Goal: Task Accomplishment & Management: Manage account settings

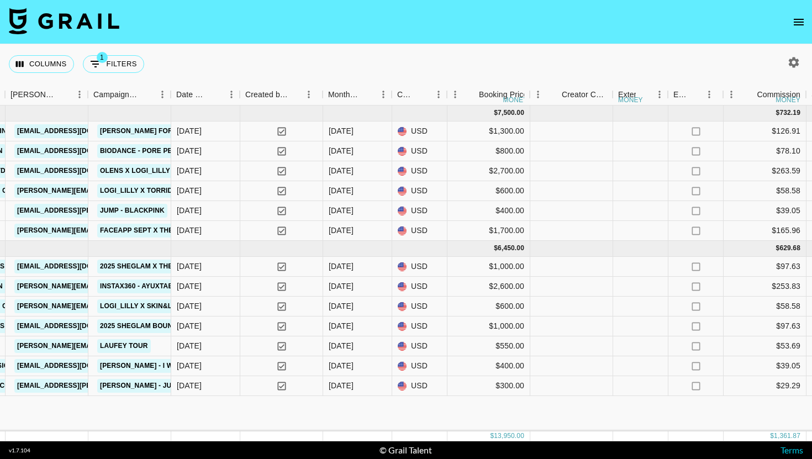
scroll to position [0, 1533]
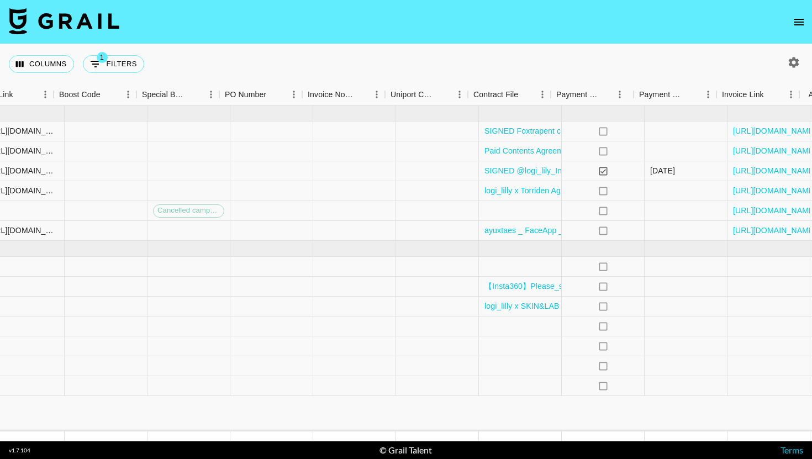
scroll to position [0, 1533]
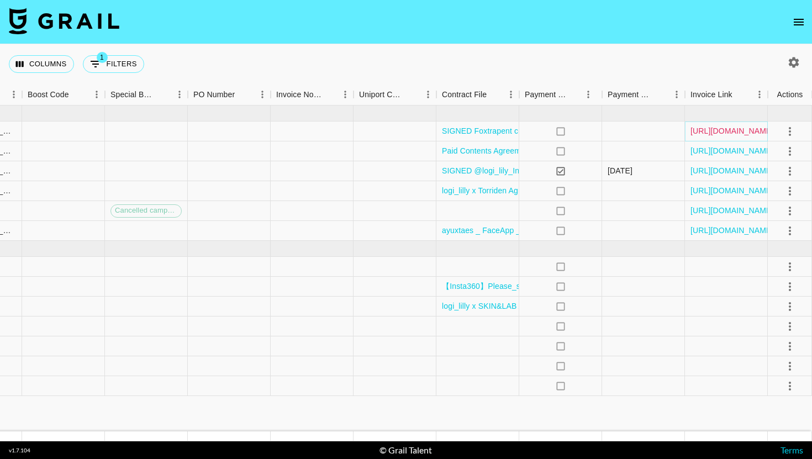
click at [714, 127] on link "[URL][DOMAIN_NAME]" at bounding box center [732, 130] width 83 height 11
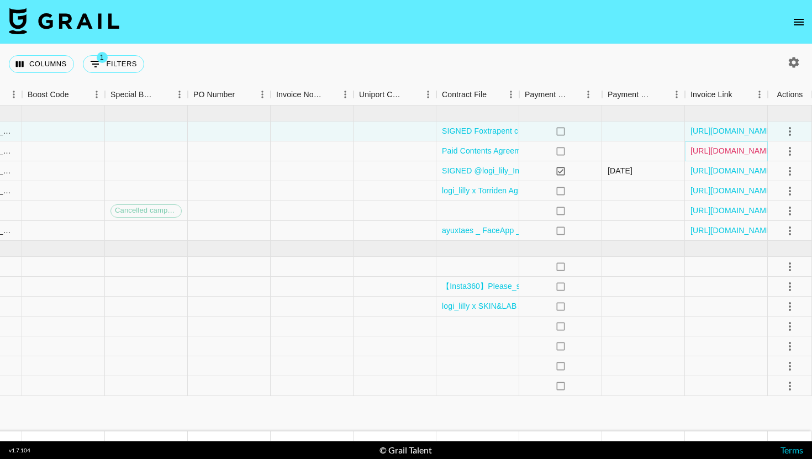
click at [712, 148] on link "[URL][DOMAIN_NAME]" at bounding box center [732, 150] width 83 height 11
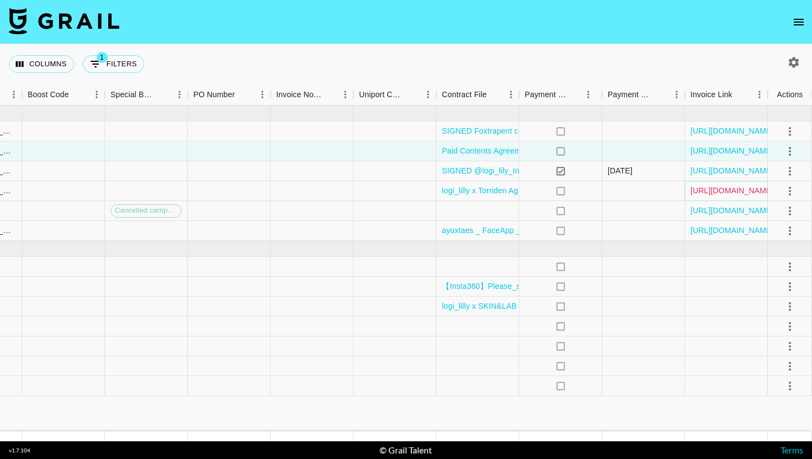
click at [729, 190] on link "[URL][DOMAIN_NAME]" at bounding box center [732, 190] width 83 height 11
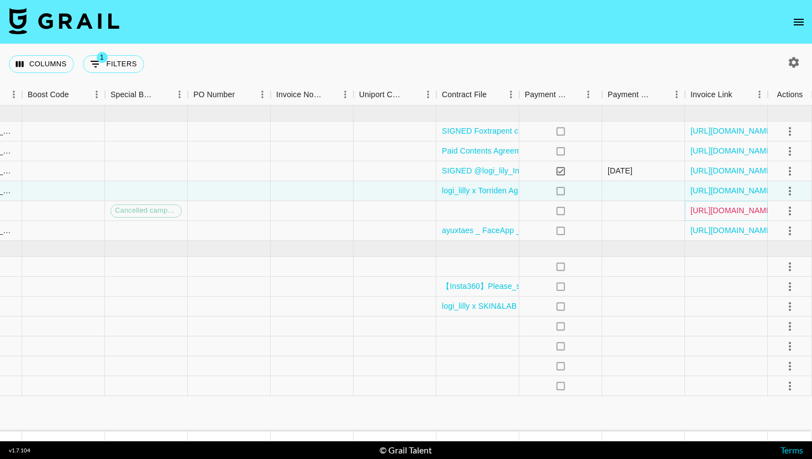
click at [736, 207] on link "[URL][DOMAIN_NAME]" at bounding box center [732, 210] width 83 height 11
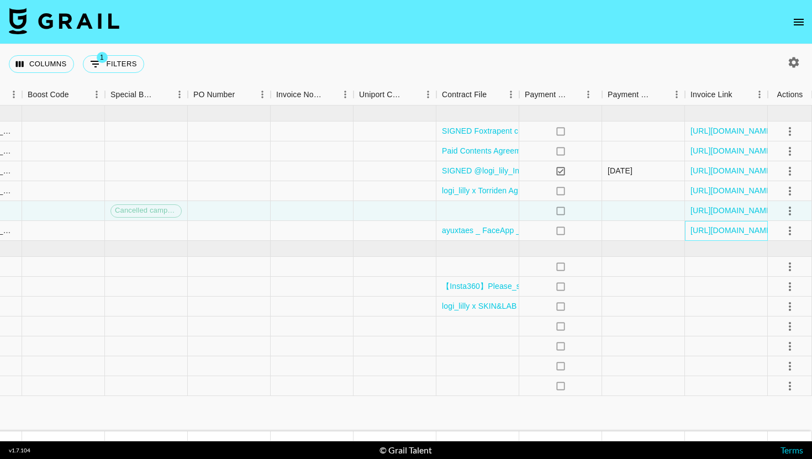
click at [741, 224] on div "[URL][DOMAIN_NAME]" at bounding box center [726, 231] width 83 height 20
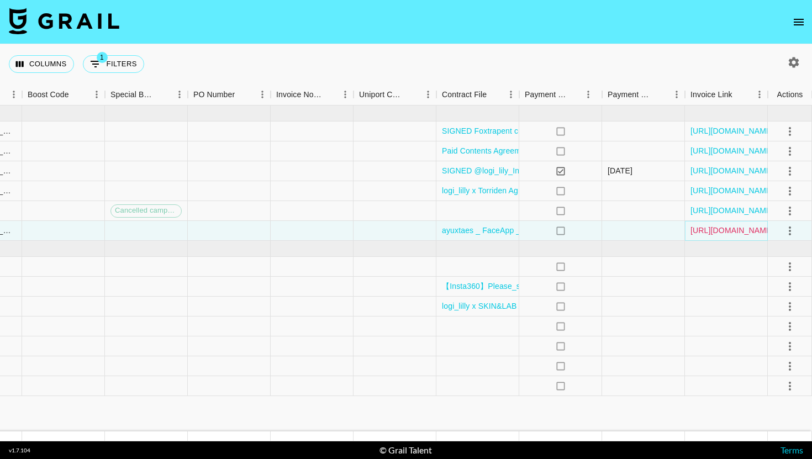
click at [741, 227] on link "[URL][DOMAIN_NAME]" at bounding box center [732, 230] width 83 height 11
click at [719, 130] on link "[URL][DOMAIN_NAME]" at bounding box center [732, 130] width 83 height 11
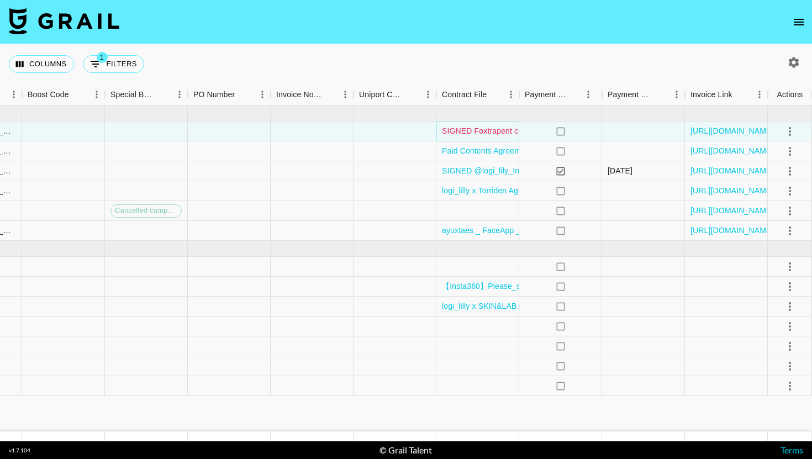
click at [492, 127] on link "SIGNED Foxtrapent contract_Esther Formula_logi_lilly_[DATE].docx.pdf" at bounding box center [568, 130] width 252 height 11
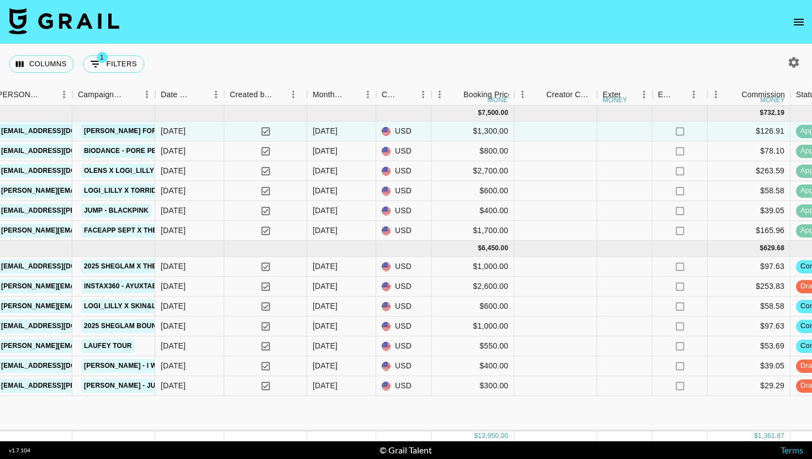
scroll to position [0, 586]
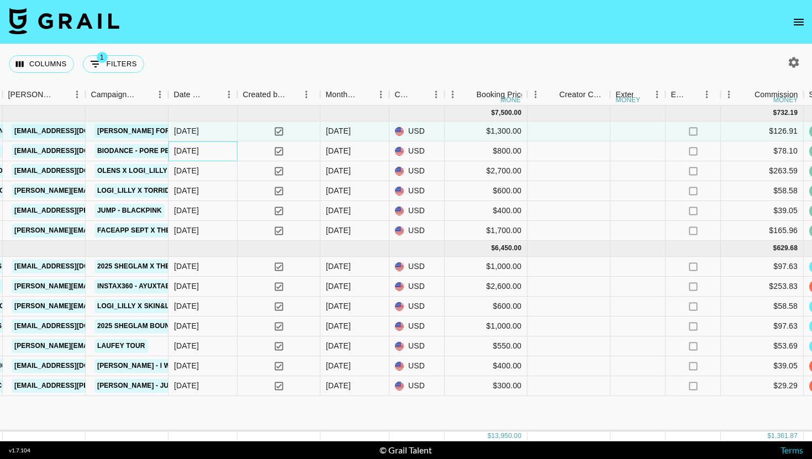
click at [225, 161] on div "[DATE]" at bounding box center [203, 151] width 69 height 20
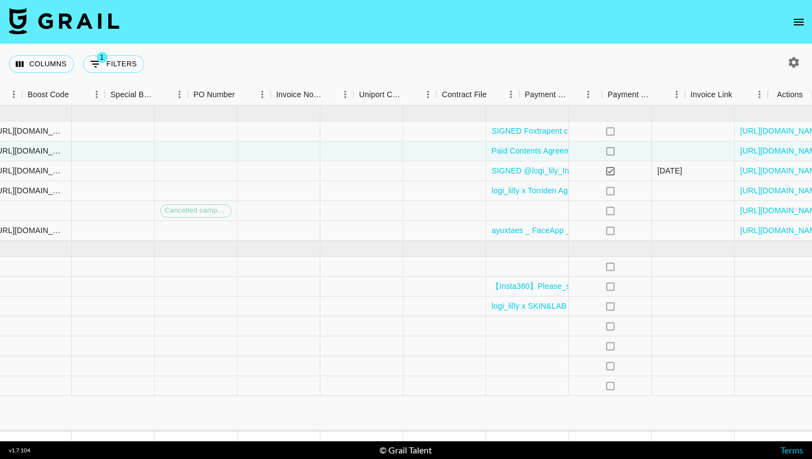
scroll to position [0, 1533]
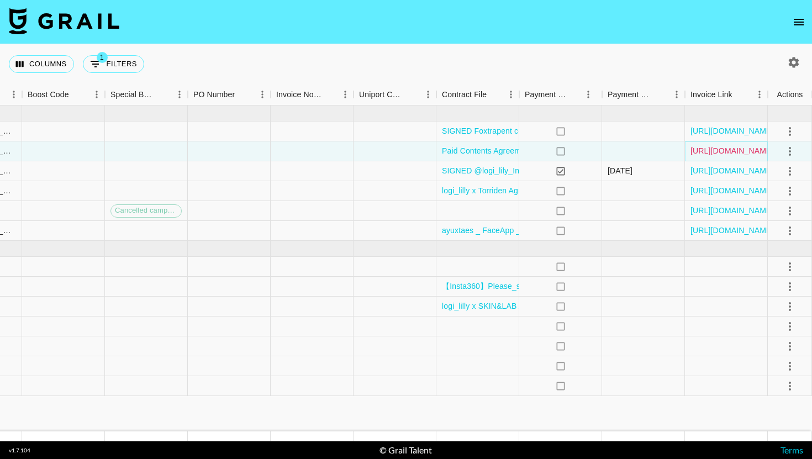
click at [699, 150] on link "[URL][DOMAIN_NAME]" at bounding box center [732, 150] width 83 height 11
click at [721, 232] on link "[URL][DOMAIN_NAME]" at bounding box center [732, 230] width 83 height 11
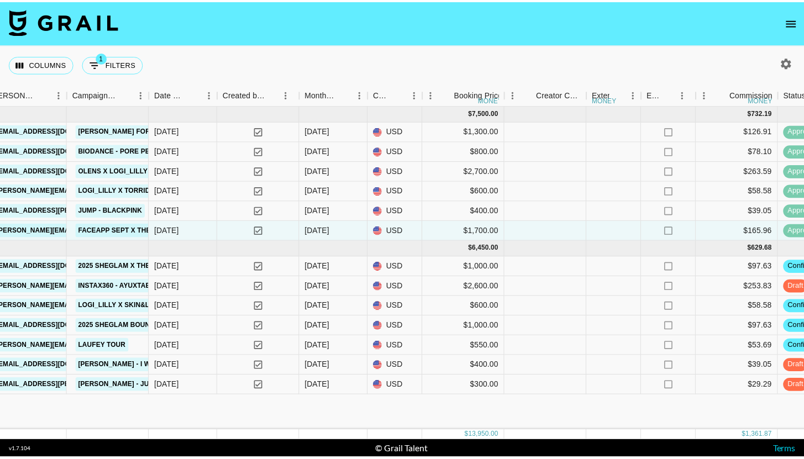
scroll to position [0, 603]
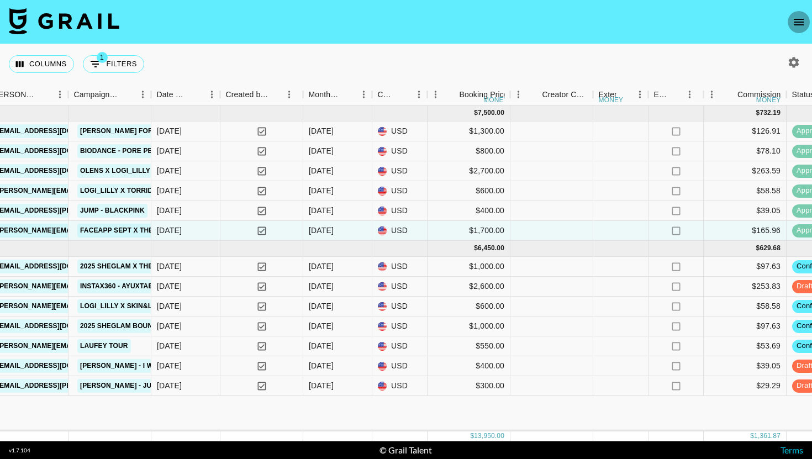
click at [796, 27] on icon "open drawer" at bounding box center [798, 21] width 13 height 13
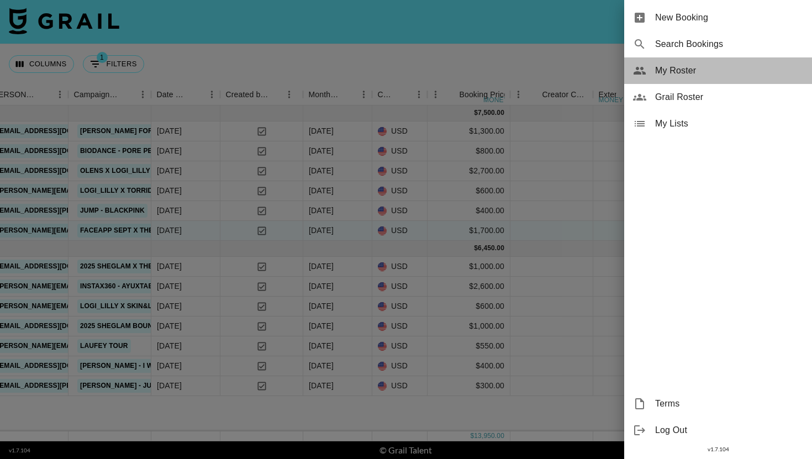
click at [713, 80] on div "My Roster" at bounding box center [718, 70] width 188 height 27
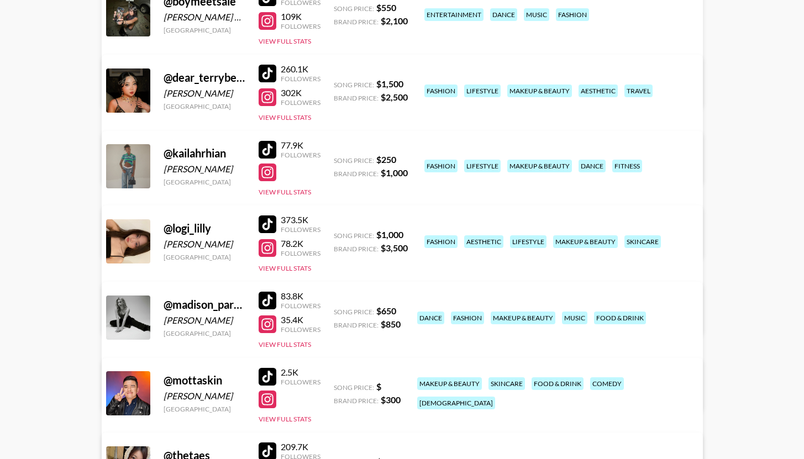
scroll to position [310, 0]
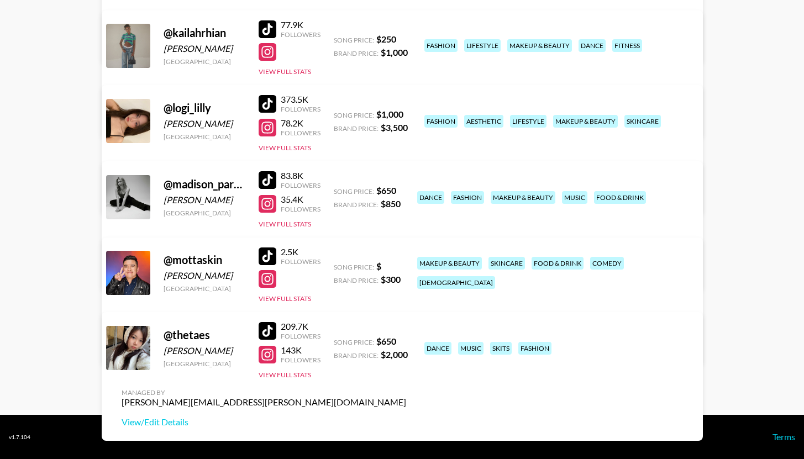
click at [406, 190] on link "View/Edit Details" at bounding box center [264, 195] width 285 height 11
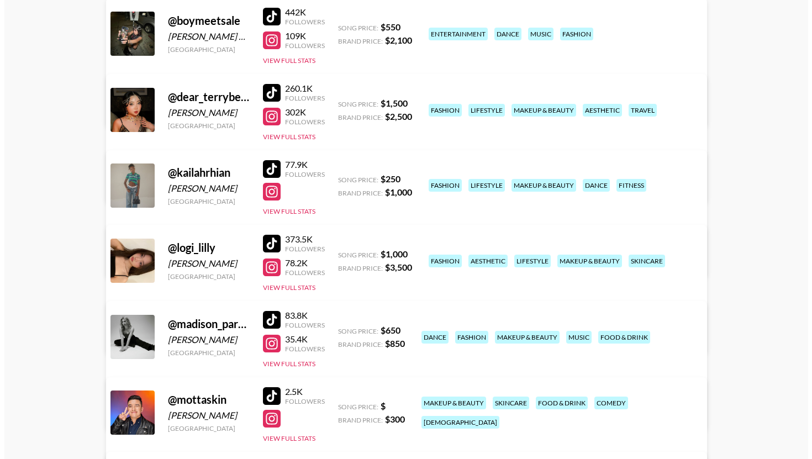
scroll to position [0, 0]
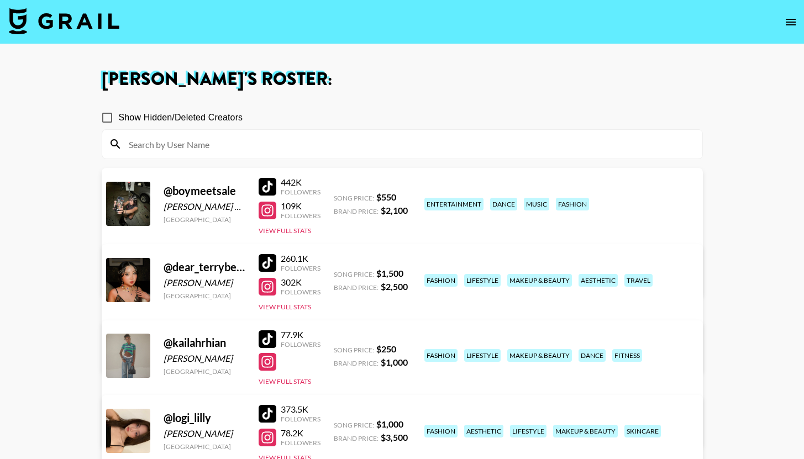
click at [78, 24] on img at bounding box center [64, 21] width 110 height 27
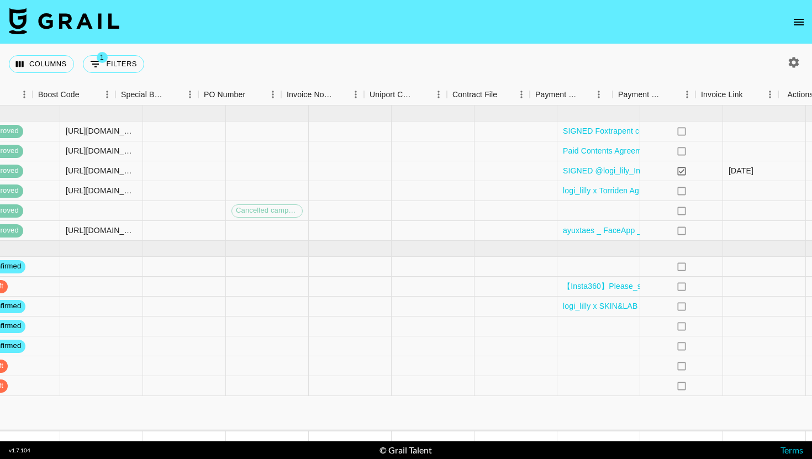
scroll to position [0, 1533]
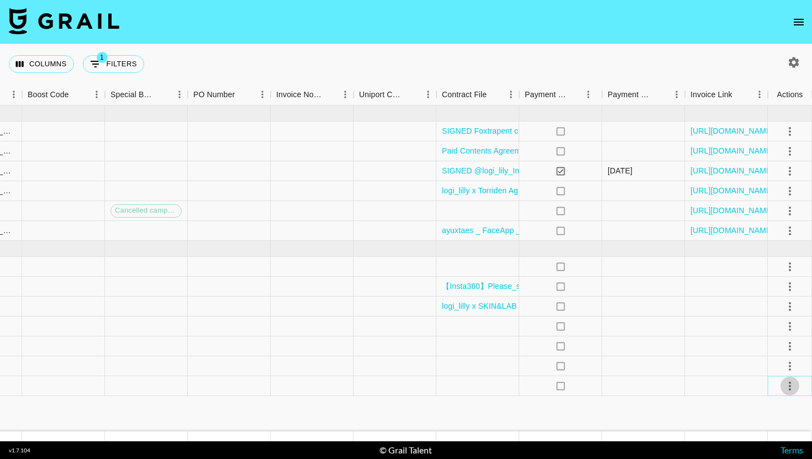
click at [787, 386] on icon "select merge strategy" at bounding box center [789, 386] width 13 height 13
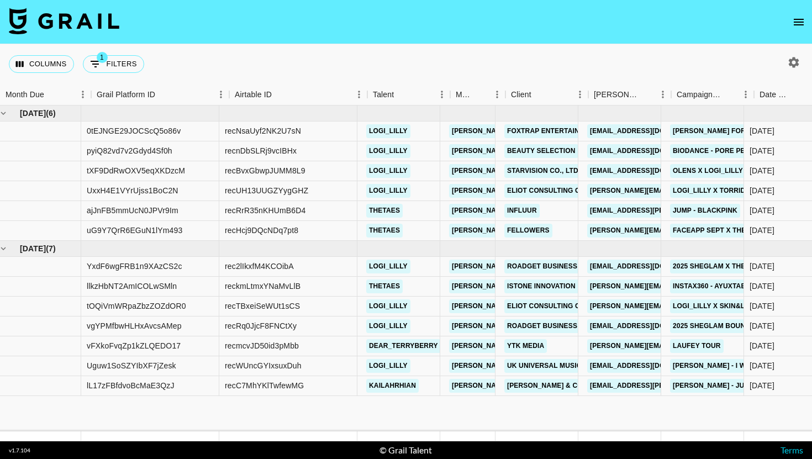
scroll to position [0, 0]
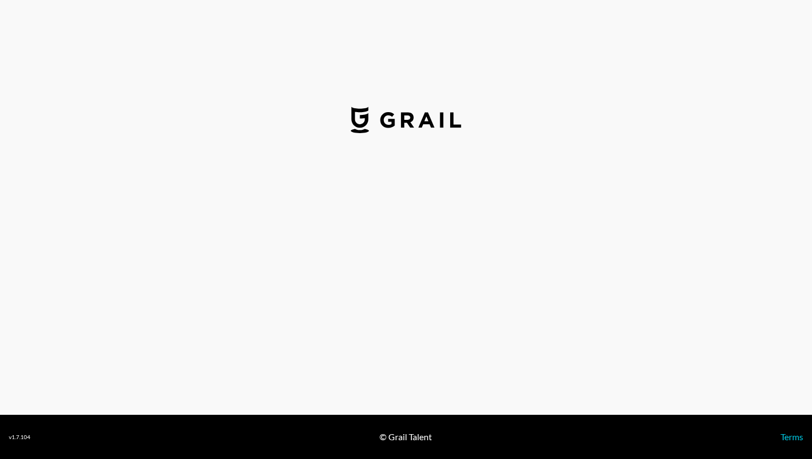
select select "USD"
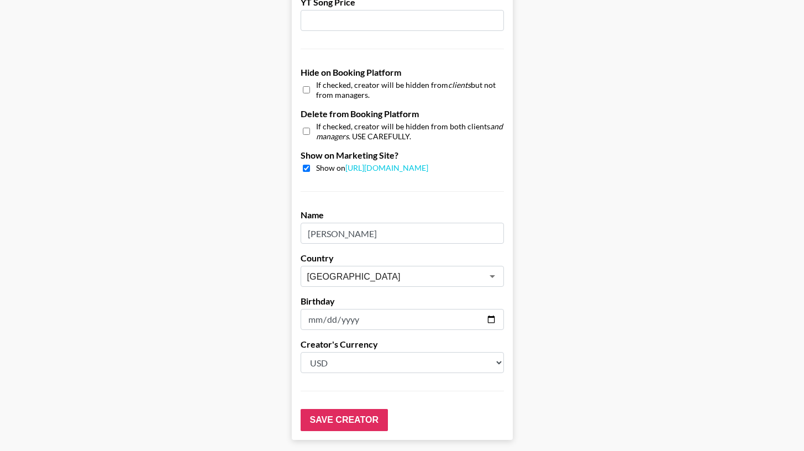
scroll to position [1048, 0]
